Goal: Task Accomplishment & Management: Manage account settings

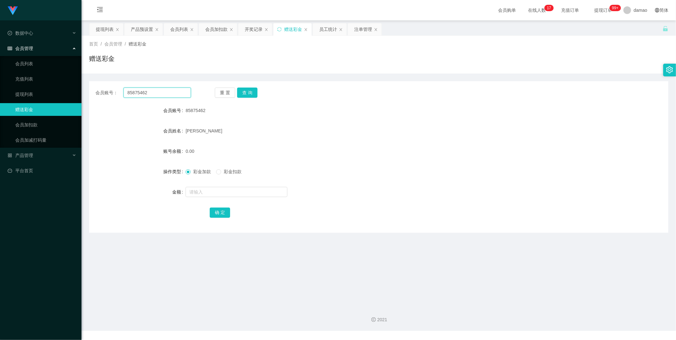
drag, startPoint x: 168, startPoint y: 91, endPoint x: 83, endPoint y: 77, distance: 85.7
click at [83, 77] on main "关闭左侧 关闭右侧 关闭其它 刷新页面 提现列表 产品预设置 会员列表 会员加扣款 开奖记录 赠送彩金 员工统计 注单管理 首页 / 会员管理 / 赠送彩金 …" at bounding box center [378, 160] width 594 height 281
drag, startPoint x: 246, startPoint y: 91, endPoint x: 234, endPoint y: 90, distance: 12.7
click at [246, 91] on button "查 询" at bounding box center [247, 92] width 20 height 10
click at [214, 192] on input "text" at bounding box center [236, 192] width 102 height 10
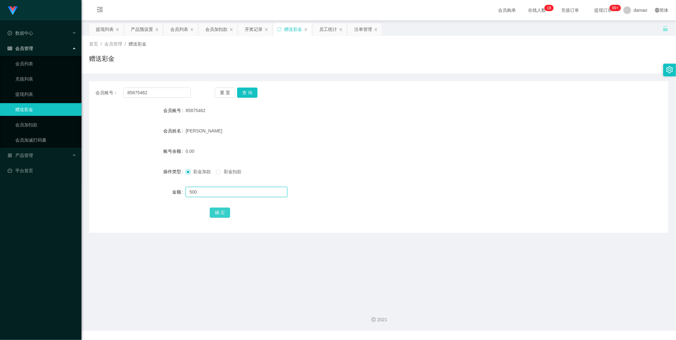
type input "500"
click at [219, 212] on button "确 定" at bounding box center [220, 212] width 20 height 10
click at [177, 30] on div "会员列表" at bounding box center [179, 29] width 18 height 12
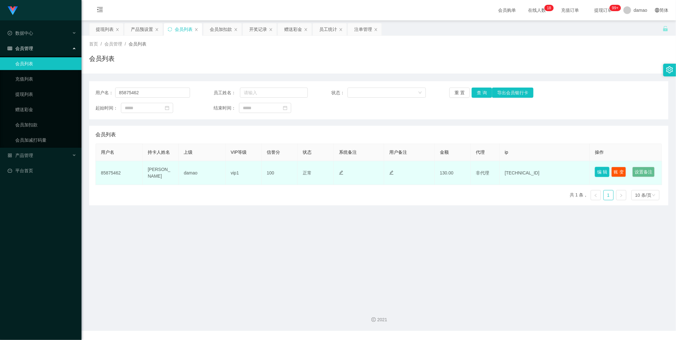
click at [598, 168] on button "编 辑" at bounding box center [601, 172] width 15 height 10
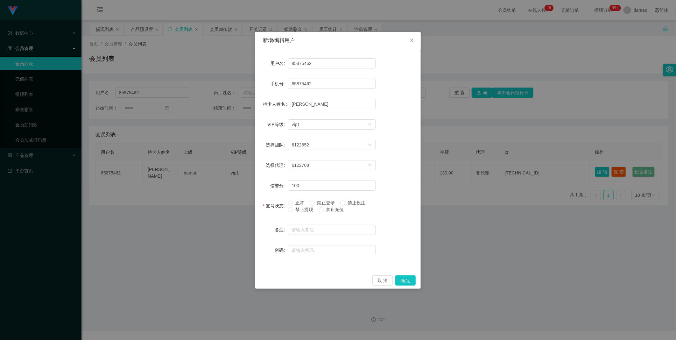
click at [481, 219] on div "新增/编辑用户 用户名 85875462 手机号 85875462 持卡人姓名 Eunmi hong VIP等级 选择VIP等级 vip1 选择团队 6122…" at bounding box center [338, 170] width 676 height 340
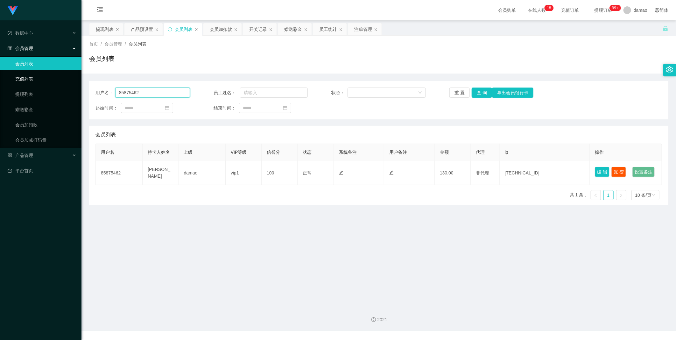
drag, startPoint x: 154, startPoint y: 93, endPoint x: 68, endPoint y: 81, distance: 87.0
click at [67, 80] on section "Jingdong工作台代理端 数据中心 会员管理 会员列表 充值列表 提现列表 赠送彩金 会员加扣款 会员加减打码量 产品管理 平台首页 保存配置 重置配置 …" at bounding box center [338, 165] width 676 height 330
click at [477, 90] on button "查 询" at bounding box center [481, 92] width 20 height 10
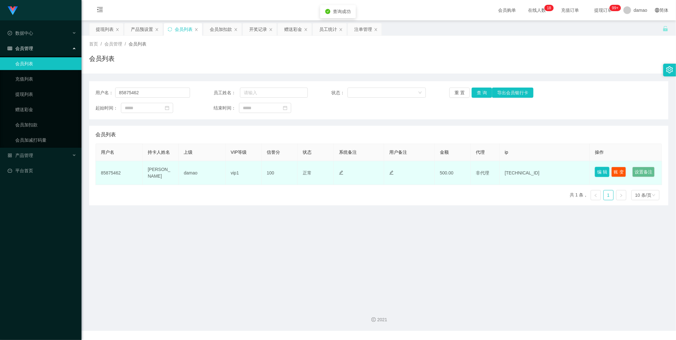
click at [599, 170] on button "编 辑" at bounding box center [601, 172] width 15 height 10
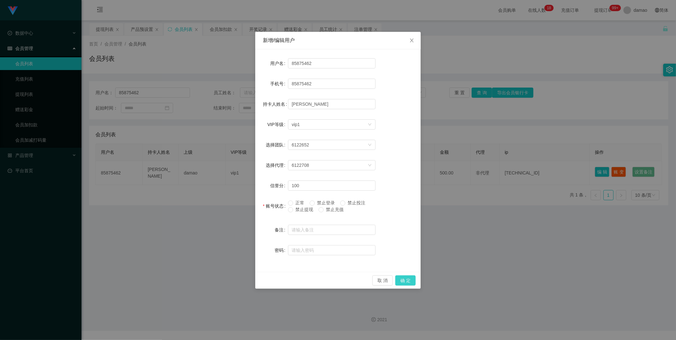
click at [408, 278] on button "确 定" at bounding box center [405, 280] width 20 height 10
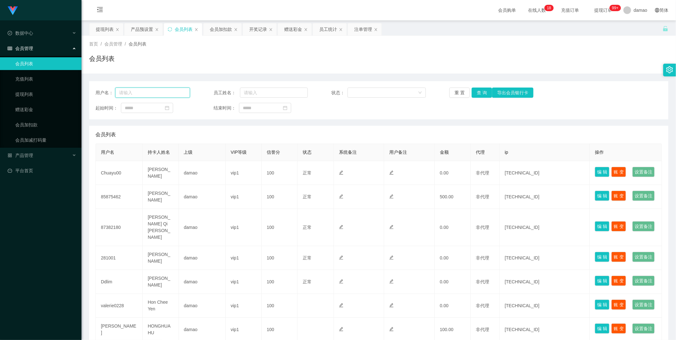
click at [148, 91] on input "text" at bounding box center [152, 92] width 75 height 10
paste input "85875462"
type input "85875462"
click at [478, 91] on button "查 询" at bounding box center [481, 92] width 20 height 10
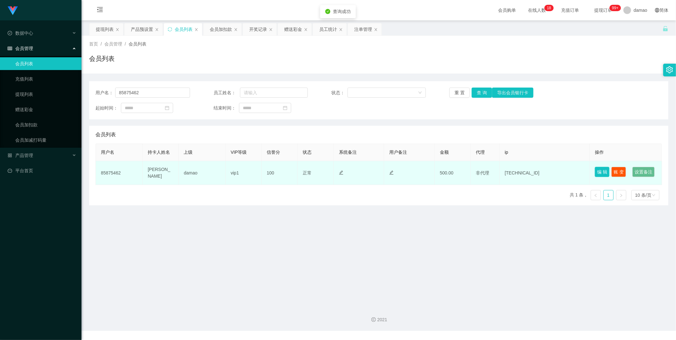
click at [599, 167] on button "编 辑" at bounding box center [601, 172] width 15 height 10
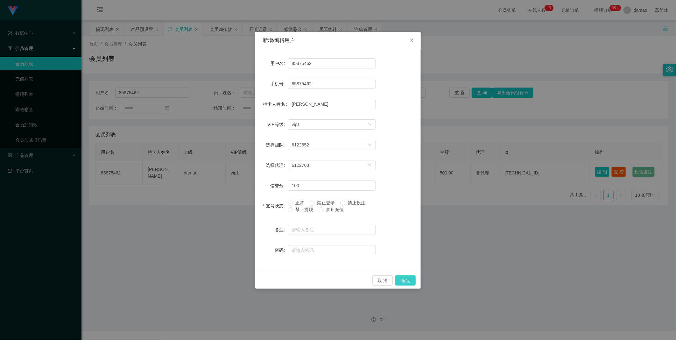
click at [408, 283] on button "确 定" at bounding box center [405, 280] width 20 height 10
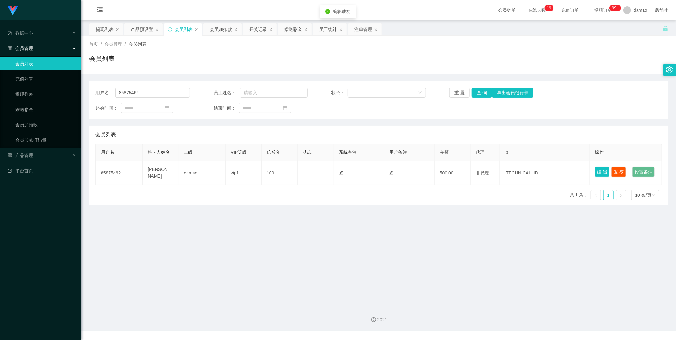
click at [420, 258] on main "关闭左侧 关闭右侧 关闭其它 刷新页面 提现列表 产品预设置 会员列表 会员加扣款 开奖记录 赠送彩金 员工统计 注单管理 首页 / 会员管理 / 会员列表 …" at bounding box center [378, 160] width 594 height 281
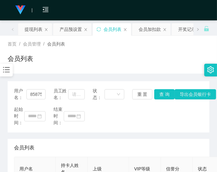
click at [154, 125] on div "起始时间： 结束时间：" at bounding box center [108, 116] width 189 height 20
